Goal: Information Seeking & Learning: Learn about a topic

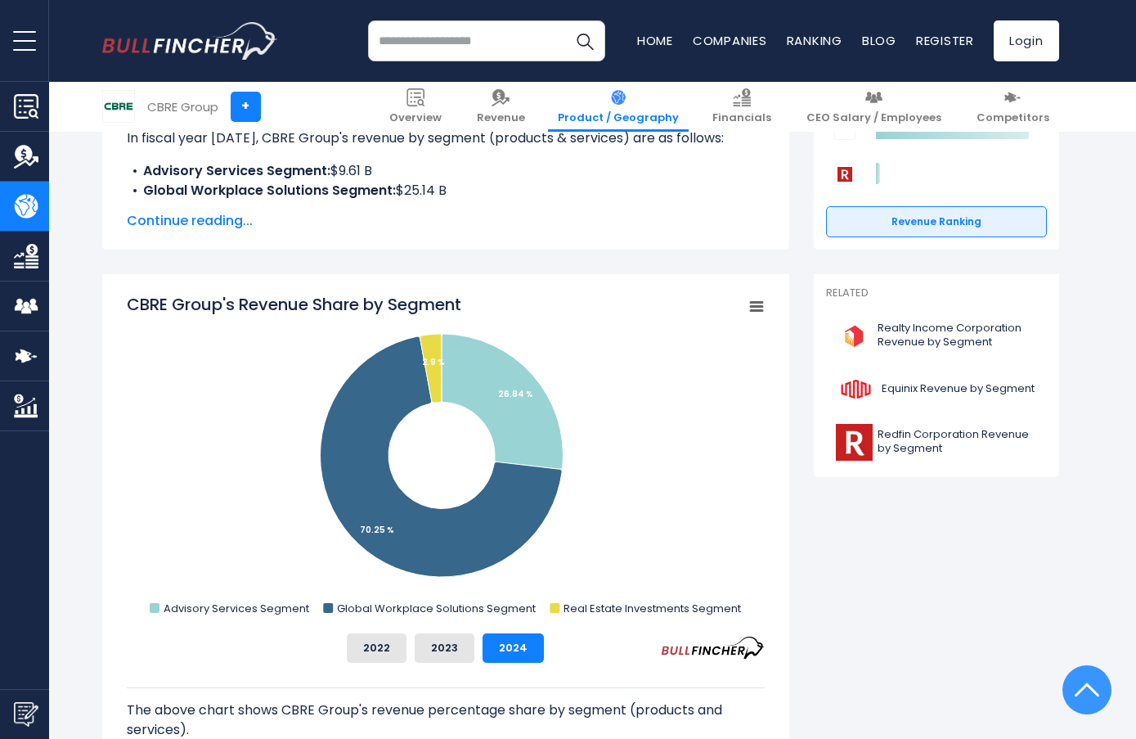
scroll to position [327, 0]
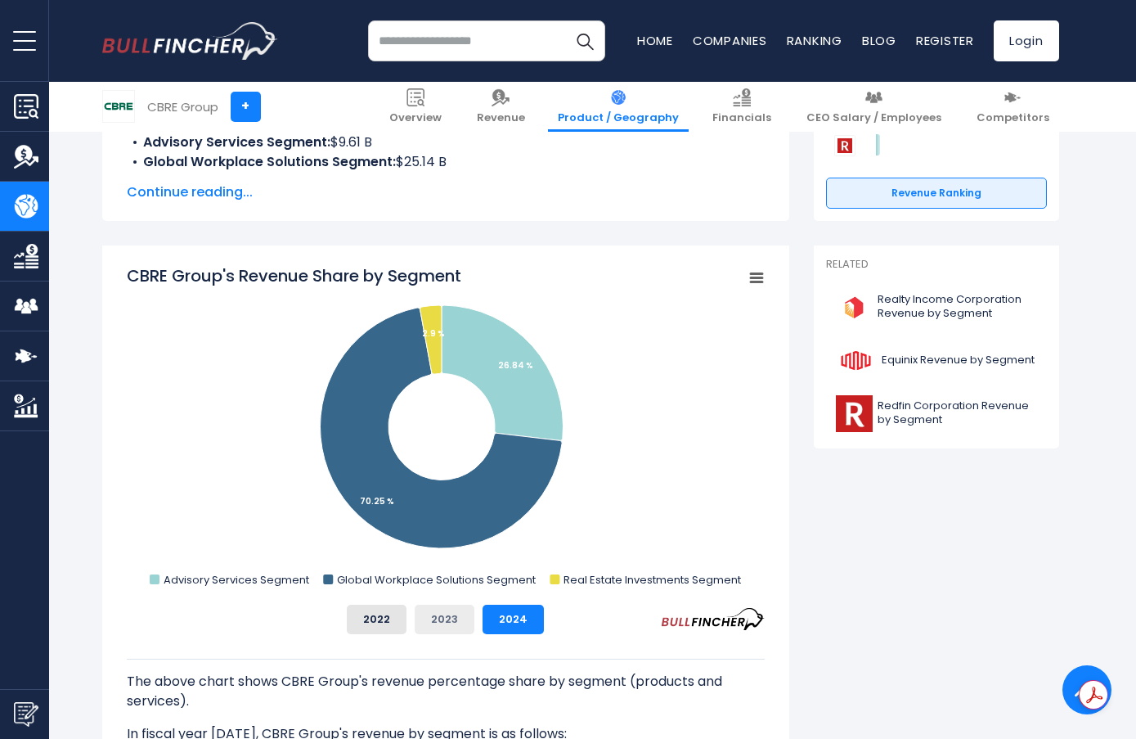
click at [446, 628] on button "2023" at bounding box center [445, 619] width 60 height 29
click at [389, 620] on button "2022" at bounding box center [377, 619] width 60 height 29
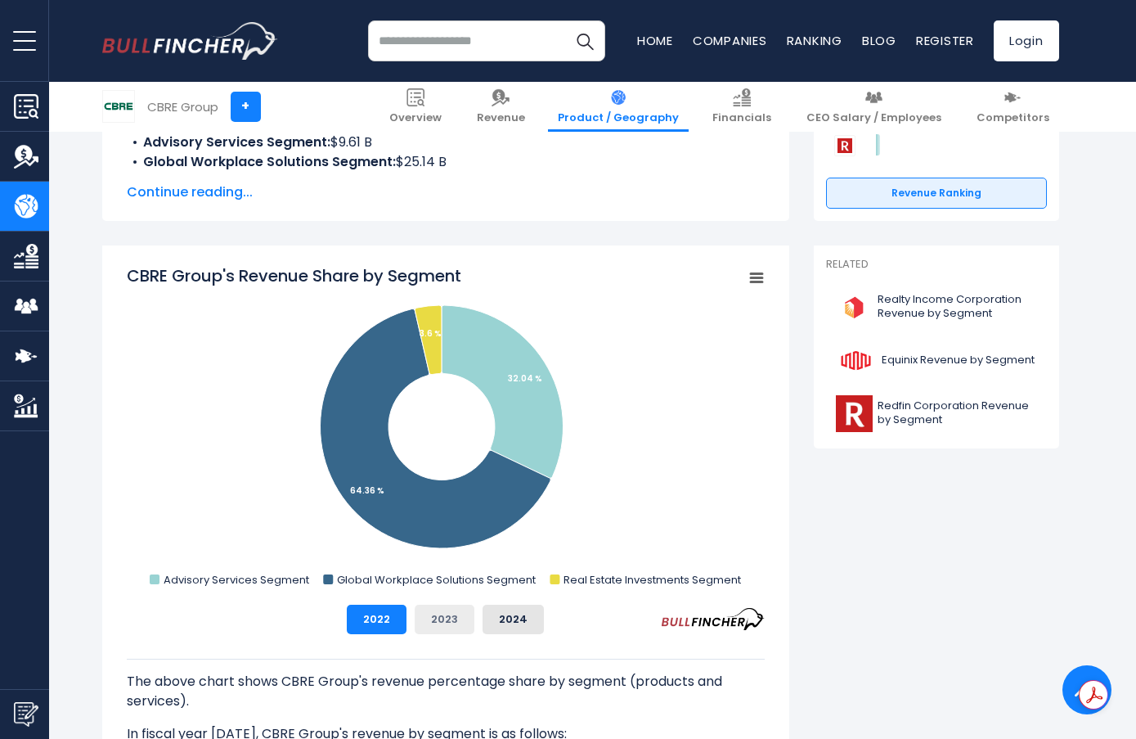
drag, startPoint x: 439, startPoint y: 620, endPoint x: 447, endPoint y: 621, distance: 8.2
click at [440, 620] on button "2023" at bounding box center [445, 619] width 60 height 29
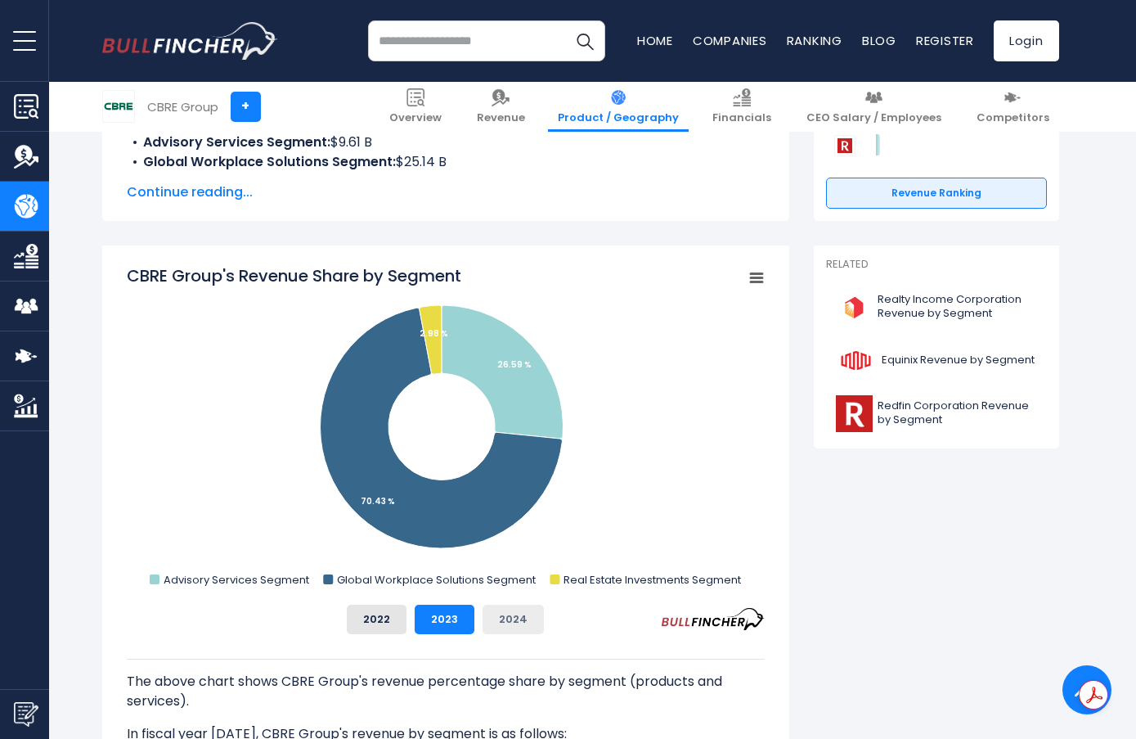
click at [523, 623] on button "2024" at bounding box center [513, 619] width 61 height 29
click at [459, 623] on button "2023" at bounding box center [445, 619] width 60 height 29
click at [500, 628] on button "2024" at bounding box center [513, 619] width 61 height 29
click at [472, 625] on button "2023" at bounding box center [445, 619] width 60 height 29
click at [493, 625] on button "2024" at bounding box center [513, 619] width 61 height 29
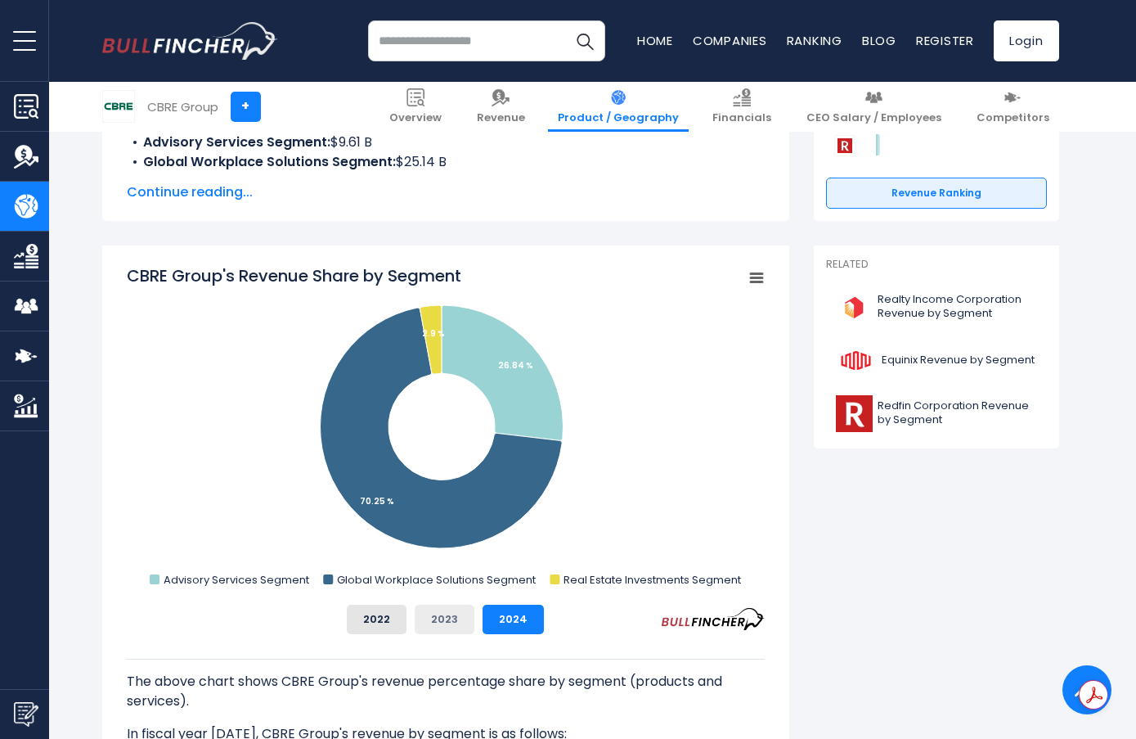
click at [457, 623] on button "2023" at bounding box center [445, 619] width 60 height 29
click at [387, 620] on button "2022" at bounding box center [377, 619] width 60 height 29
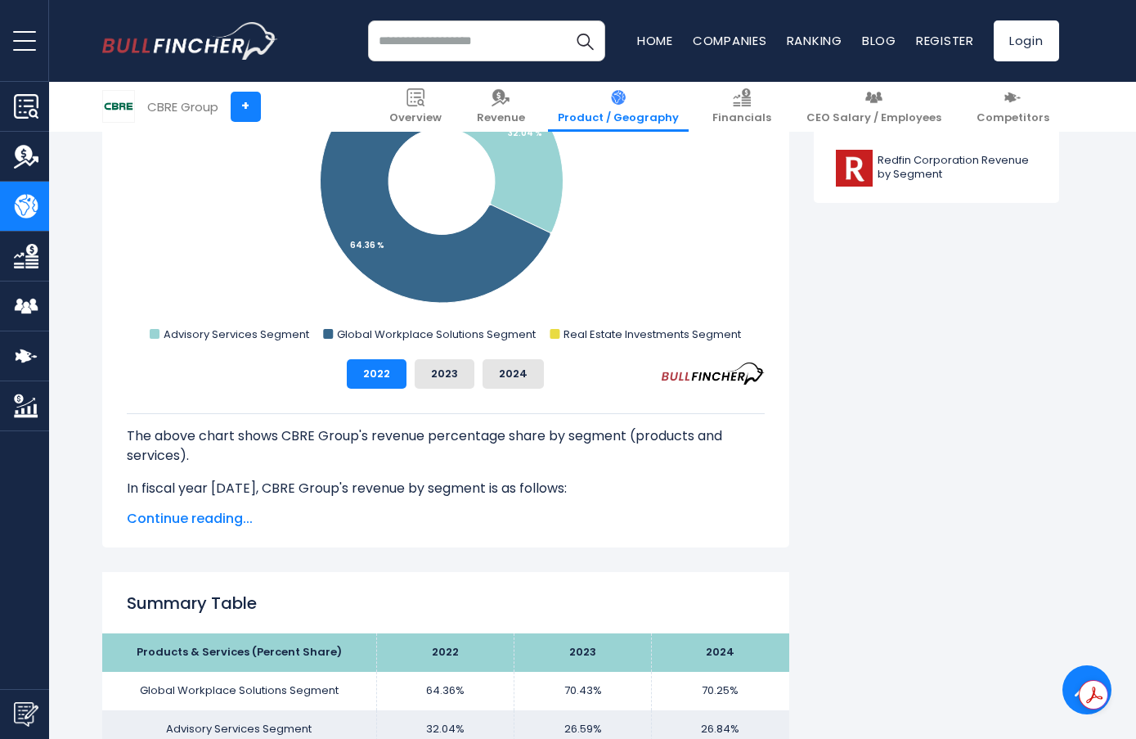
scroll to position [736, 0]
